Goal: Navigation & Orientation: Find specific page/section

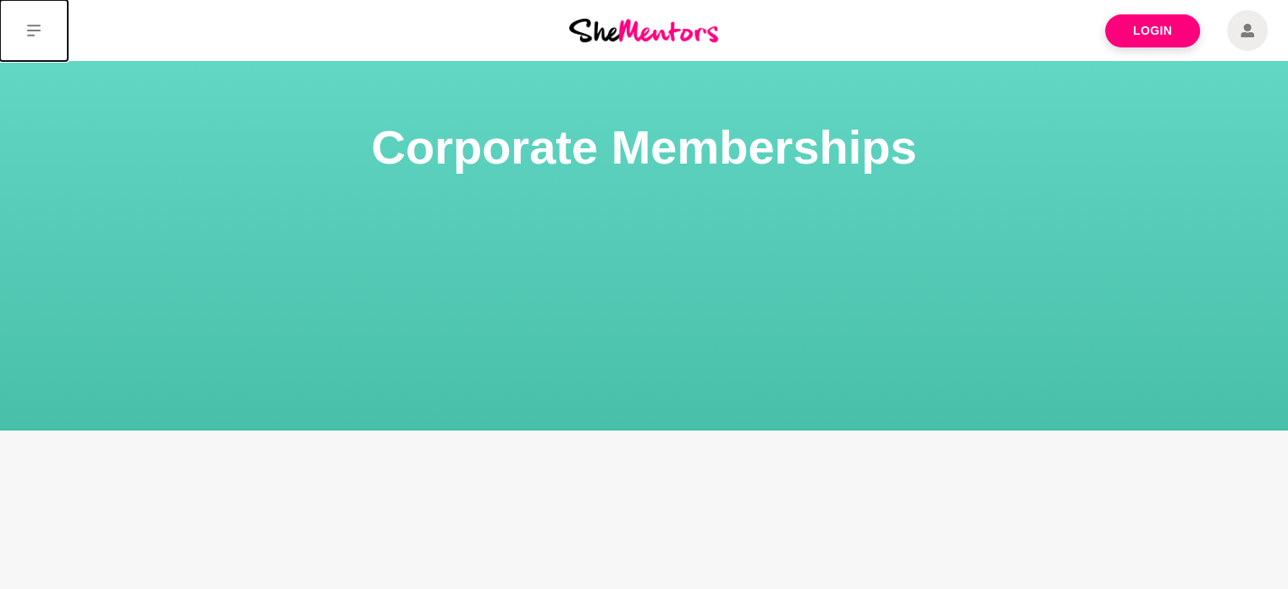
click at [25, 32] on button at bounding box center [34, 30] width 68 height 61
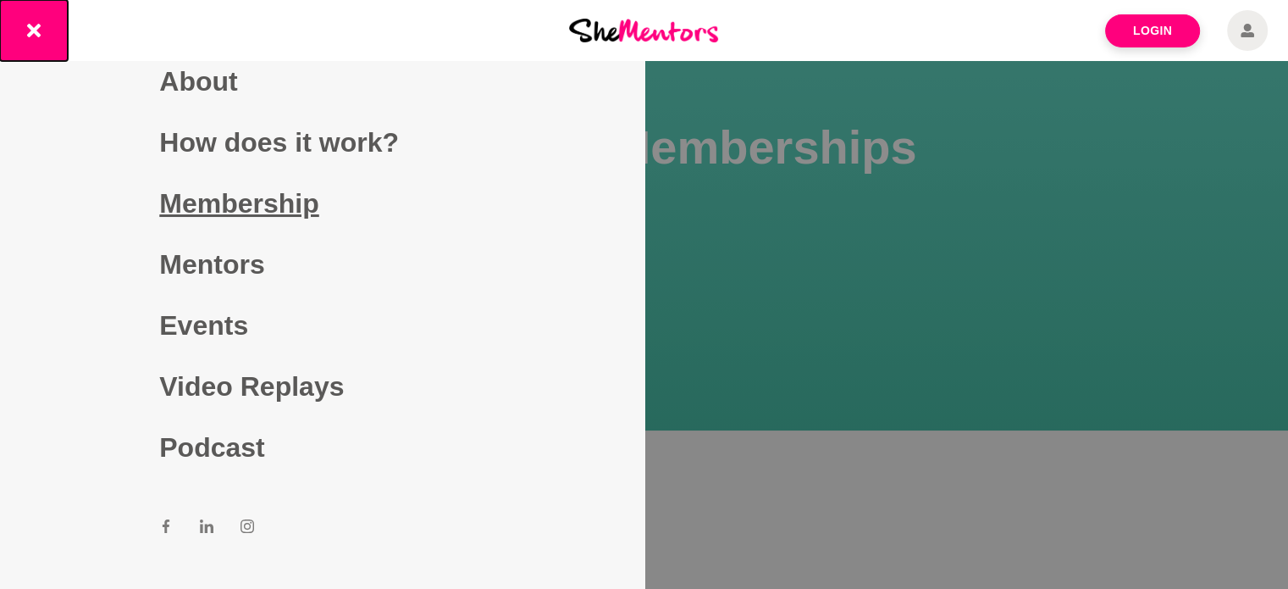
scroll to position [85, 0]
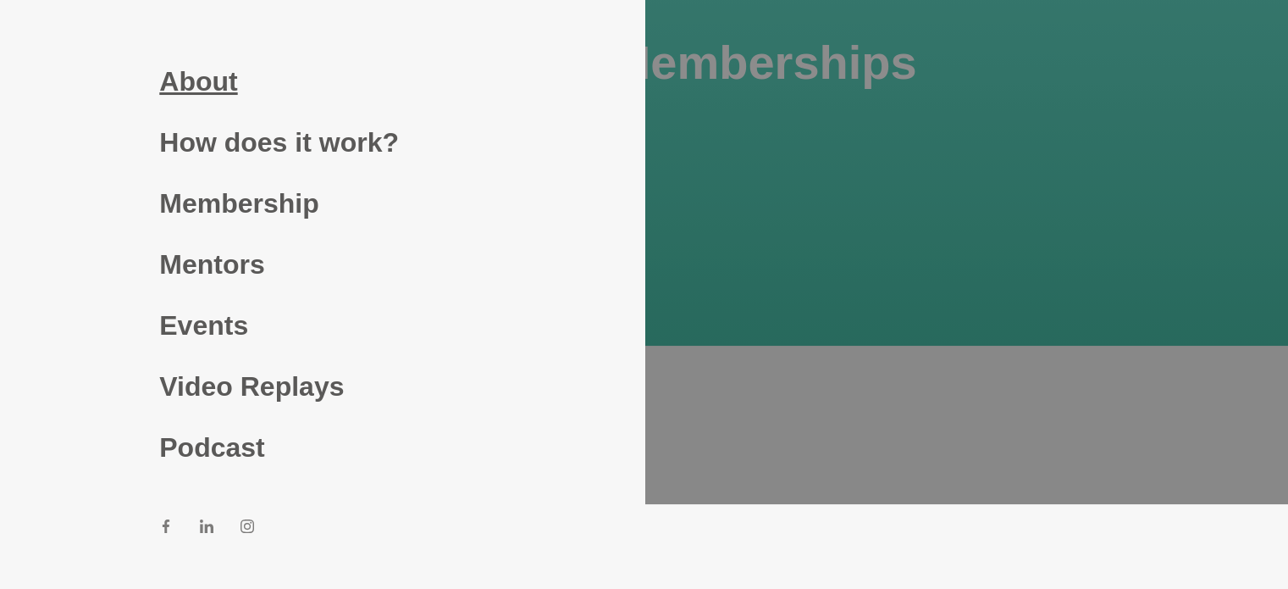
click at [195, 67] on link "About" at bounding box center [321, 81] width 325 height 61
